Goal: Complete application form

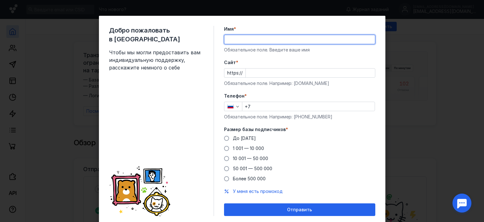
type input "[PERSON_NAME]"
click at [260, 75] on input "Cайт *" at bounding box center [310, 72] width 129 height 9
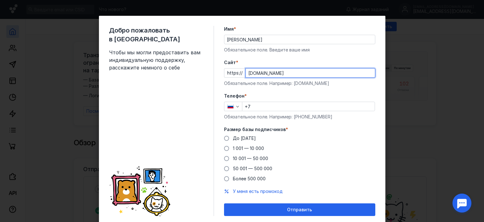
type input "[DOMAIN_NAME]"
click at [265, 106] on input "+7" at bounding box center [308, 106] width 132 height 9
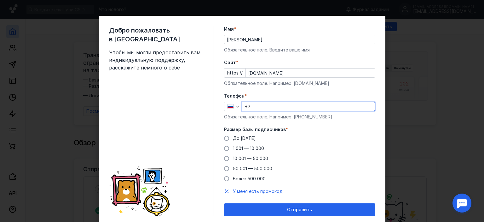
type input "[PHONE_NUMBER]"
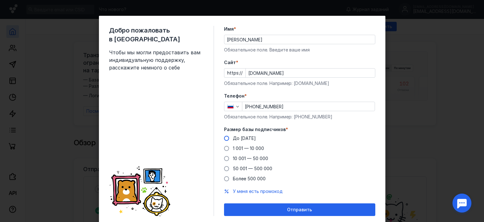
click at [239, 138] on span "До [DATE]" at bounding box center [244, 137] width 23 height 5
click at [0, 0] on input "До [DATE]" at bounding box center [0, 0] width 0 height 0
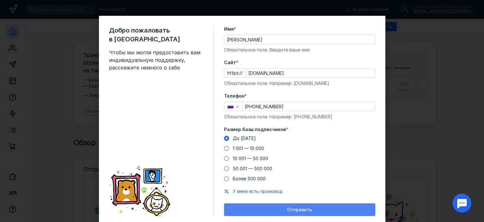
click at [294, 210] on span "Отправить" at bounding box center [299, 209] width 25 height 5
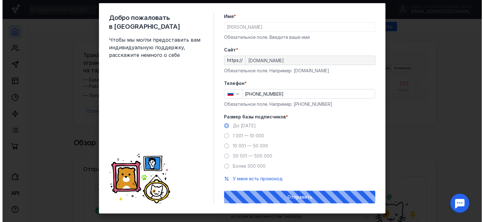
scroll to position [20, 0]
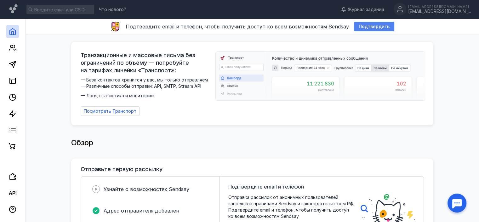
click at [359, 27] on span "Подтвердить" at bounding box center [374, 26] width 31 height 5
